Goal: Task Accomplishment & Management: Manage account settings

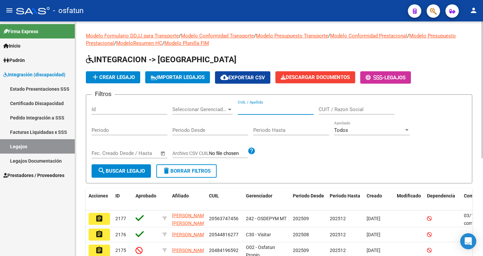
click at [259, 108] on input "CUIL / Apellido" at bounding box center [276, 110] width 76 height 6
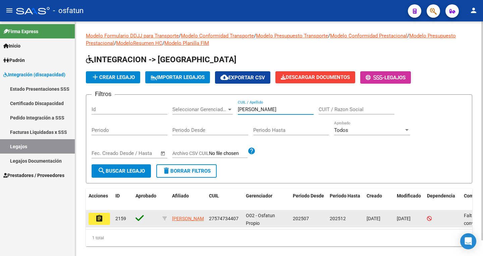
type input "[PERSON_NAME]"
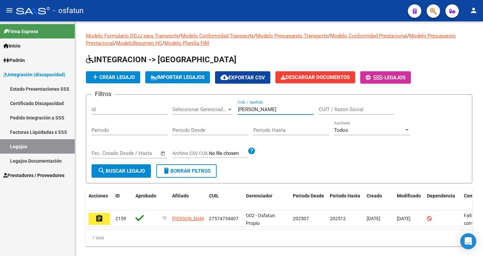
click at [105, 218] on button "assignment" at bounding box center [98, 219] width 21 height 12
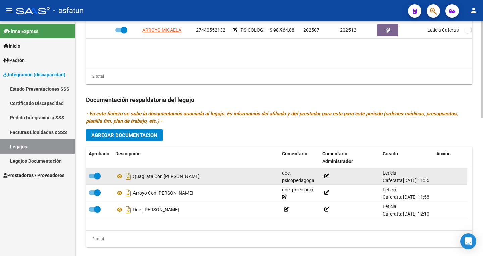
scroll to position [335, 0]
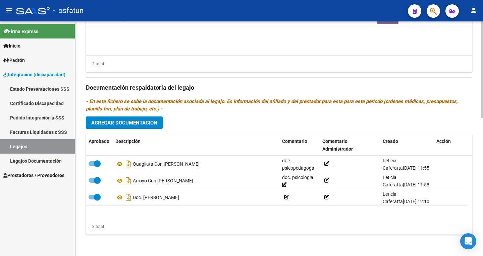
click at [144, 124] on span "Agregar Documentacion" at bounding box center [124, 123] width 66 height 6
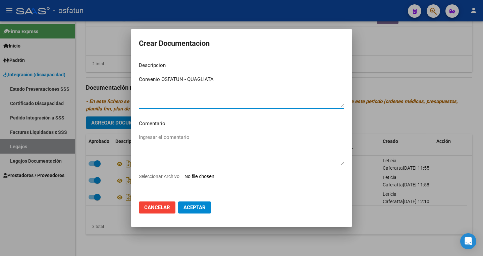
type textarea "Convenio OSFATUN - QUAGLIATA"
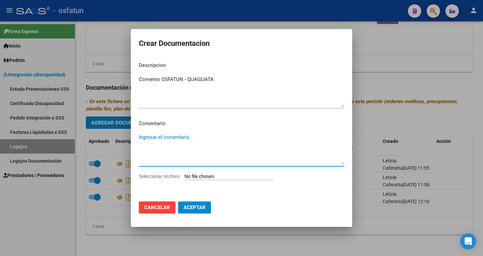
click at [164, 139] on textarea "Ingresar el comentario" at bounding box center [241, 150] width 205 height 32
click at [219, 174] on input "Seleccionar Archivo" at bounding box center [228, 177] width 89 height 6
type input "C:\fakepath\CONVENIO OSFATUN PP quagliata.pdf"
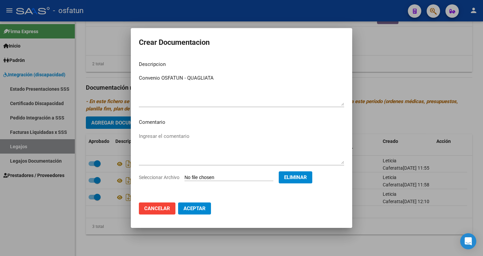
click at [197, 208] on span "Aceptar" at bounding box center [194, 209] width 22 height 6
checkbox input "false"
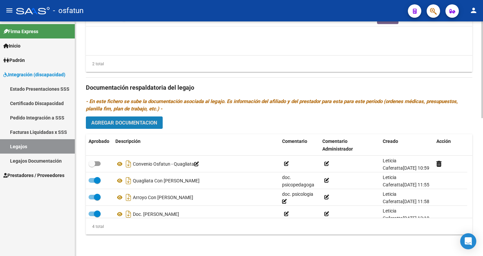
click at [117, 124] on span "Agregar Documentacion" at bounding box center [124, 123] width 66 height 6
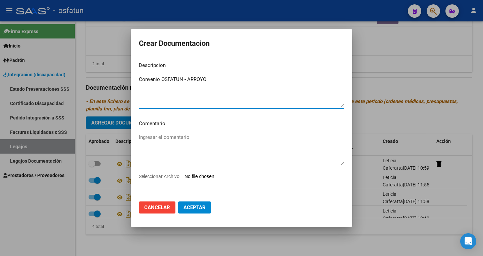
type textarea "Convenio OSFATUN - ARROYO"
click at [209, 172] on div "Ingresar el comentario" at bounding box center [241, 152] width 205 height 41
click at [231, 176] on input "Seleccionar Archivo" at bounding box center [228, 177] width 89 height 6
type input "C:\fakepath\CONVENIO OSFATUN PL Arroyo.pdf"
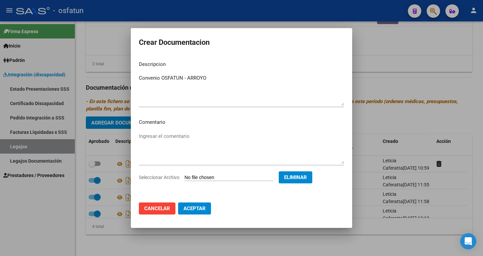
drag, startPoint x: 227, startPoint y: 36, endPoint x: 211, endPoint y: 131, distance: 97.2
click at [280, 37] on mat-dialog-container "Crear Documentacion Descripcion Convenio OSFATUN - ARROYO Ingresar el descripci…" at bounding box center [241, 128] width 221 height 200
click at [197, 208] on span "Aceptar" at bounding box center [194, 209] width 22 height 6
checkbox input "false"
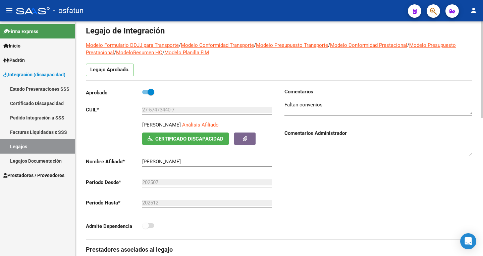
scroll to position [0, 0]
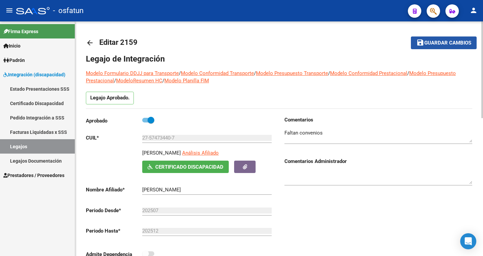
click at [438, 44] on span "Guardar cambios" at bounding box center [447, 43] width 47 height 6
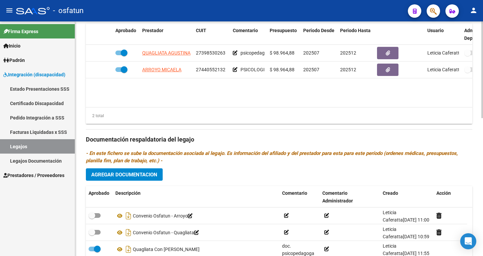
scroll to position [335, 0]
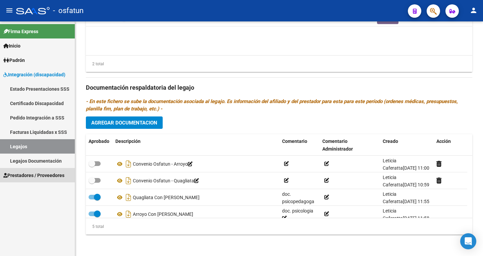
click at [30, 172] on span "Prestadores / Proveedores" at bounding box center [33, 175] width 61 height 7
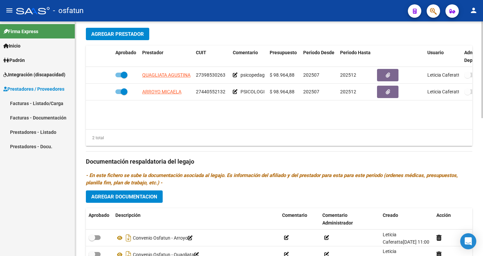
scroll to position [133, 0]
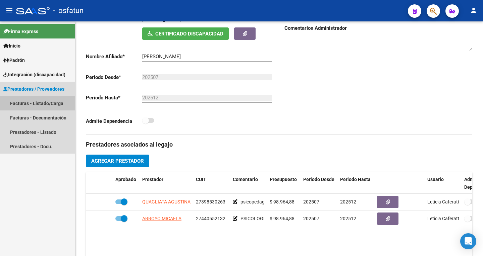
click at [38, 102] on link "Facturas - Listado/Carga" at bounding box center [37, 103] width 75 height 14
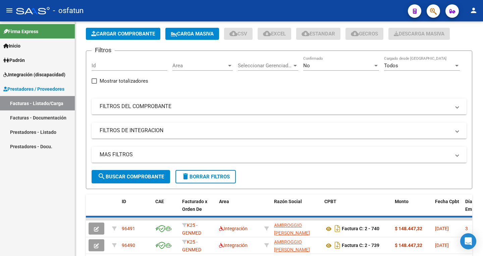
scroll to position [133, 0]
